Goal: Find specific page/section: Find specific page/section

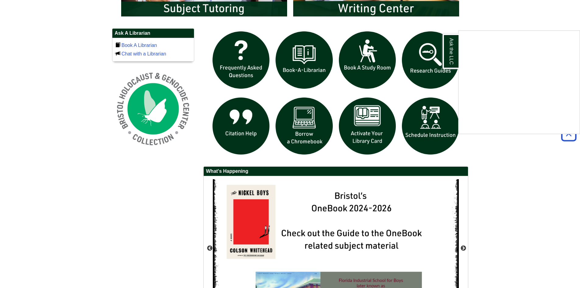
scroll to position [426, 0]
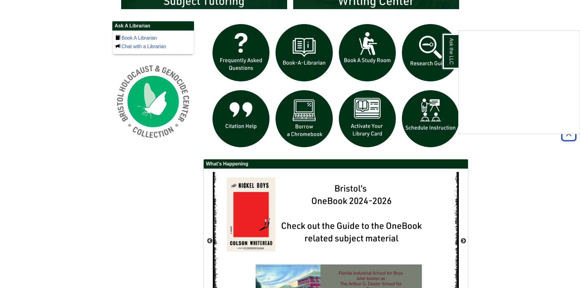
click at [363, 116] on div "Ask the LLC" at bounding box center [290, 144] width 580 height 288
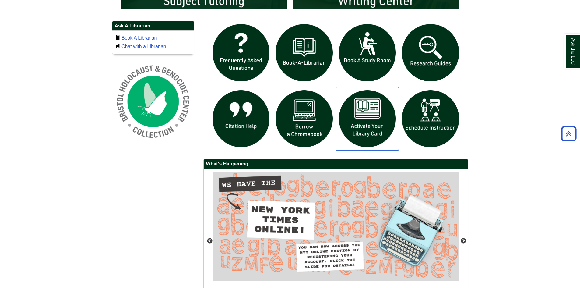
click at [364, 117] on img "slideshow" at bounding box center [367, 118] width 63 height 63
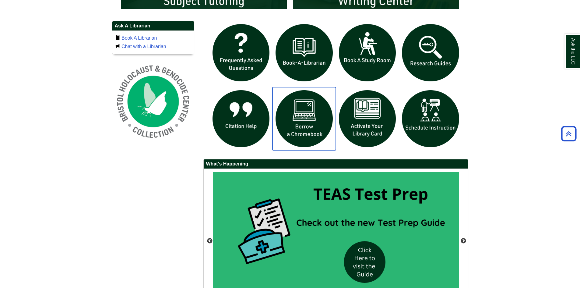
click at [303, 125] on img "slideshow" at bounding box center [303, 118] width 63 height 63
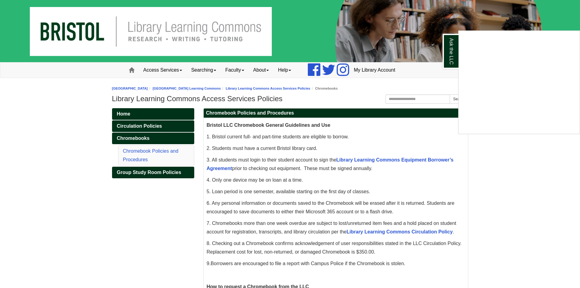
click at [376, 158] on div "Ask the LLC" at bounding box center [290, 144] width 580 height 288
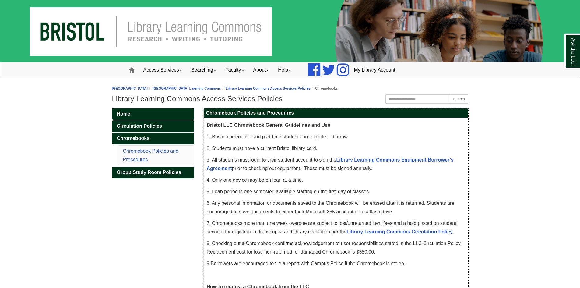
click at [375, 156] on p "3. All students must login to their student account to sign the Library Learnin…" at bounding box center [336, 164] width 258 height 17
click at [376, 159] on link "Library Learning Commons Equipment Borrower’s Agreement" at bounding box center [330, 164] width 247 height 14
click at [129, 72] on span at bounding box center [131, 69] width 5 height 5
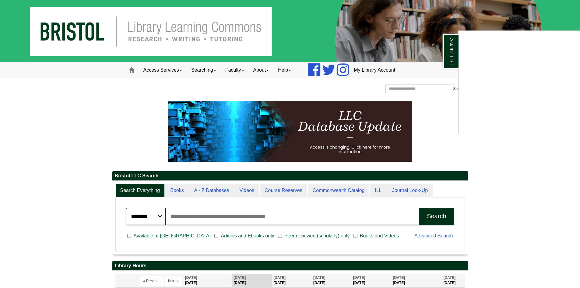
click at [179, 70] on div "Ask the LLC" at bounding box center [290, 144] width 580 height 288
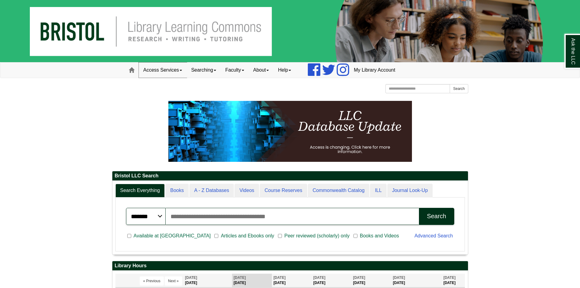
click at [179, 70] on link "Access Services" at bounding box center [163, 69] width 48 height 15
click at [216, 72] on link "Searching" at bounding box center [204, 69] width 34 height 15
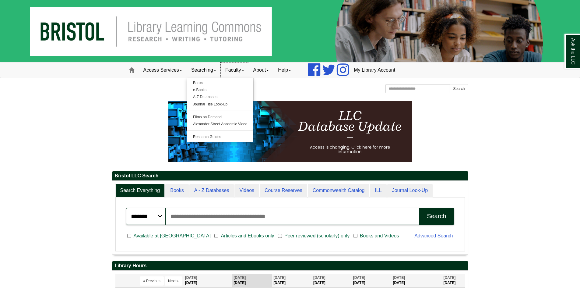
click at [248, 72] on link "Faculty" at bounding box center [235, 69] width 28 height 15
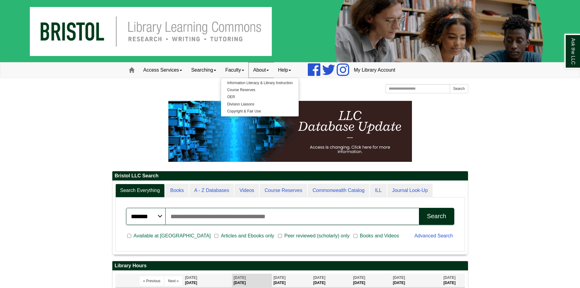
click at [270, 70] on link "About" at bounding box center [261, 69] width 25 height 15
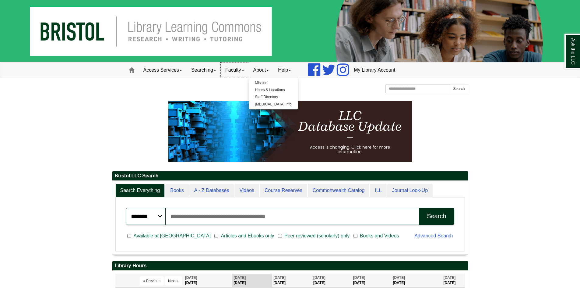
click at [249, 70] on link "Faculty" at bounding box center [235, 69] width 28 height 15
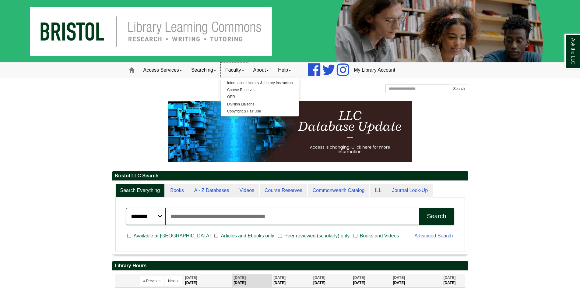
scroll to position [73, 356]
click at [292, 69] on link "Help" at bounding box center [284, 69] width 22 height 15
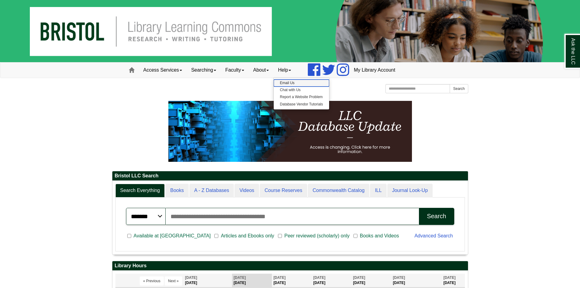
click at [296, 84] on link "Email Us" at bounding box center [301, 82] width 55 height 7
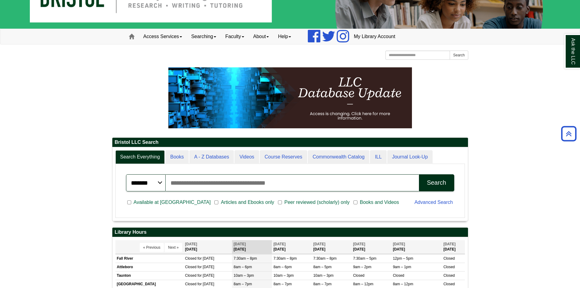
scroll to position [0, 0]
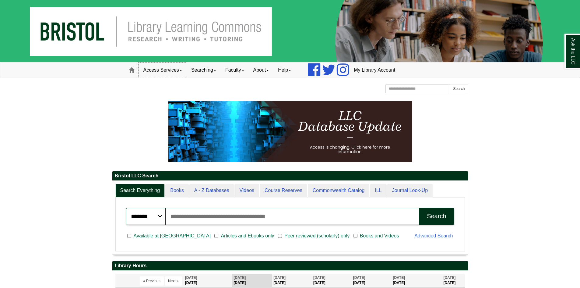
click at [181, 71] on span at bounding box center [181, 70] width 2 height 1
